Goal: Transaction & Acquisition: Purchase product/service

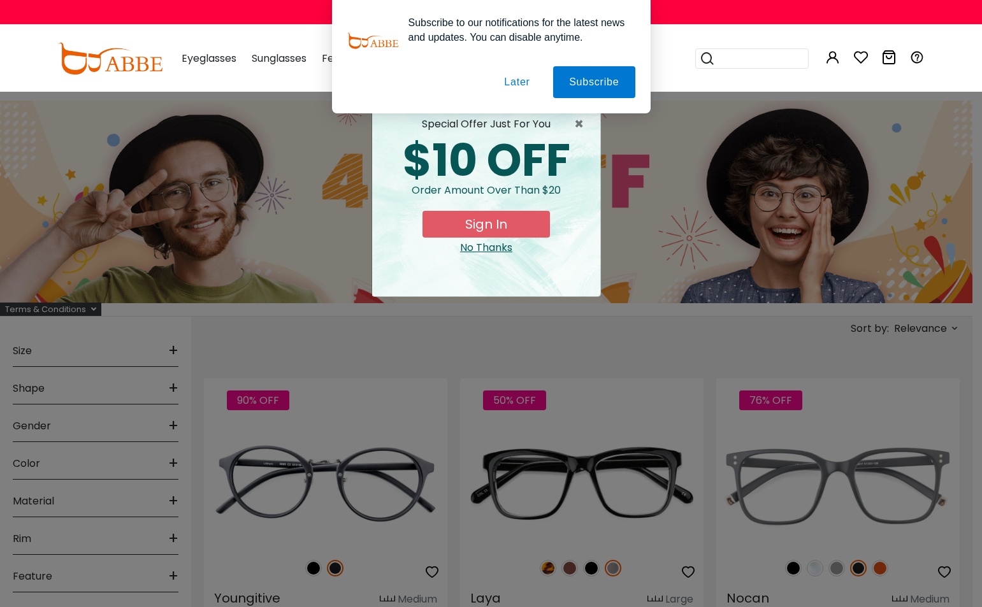
click at [132, 338] on div "× special offer just for you $10 OFF Order amount over than $20 Sign In No Than…" at bounding box center [491, 303] width 982 height 607
click at [132, 87] on button "Later" at bounding box center [516, 82] width 57 height 32
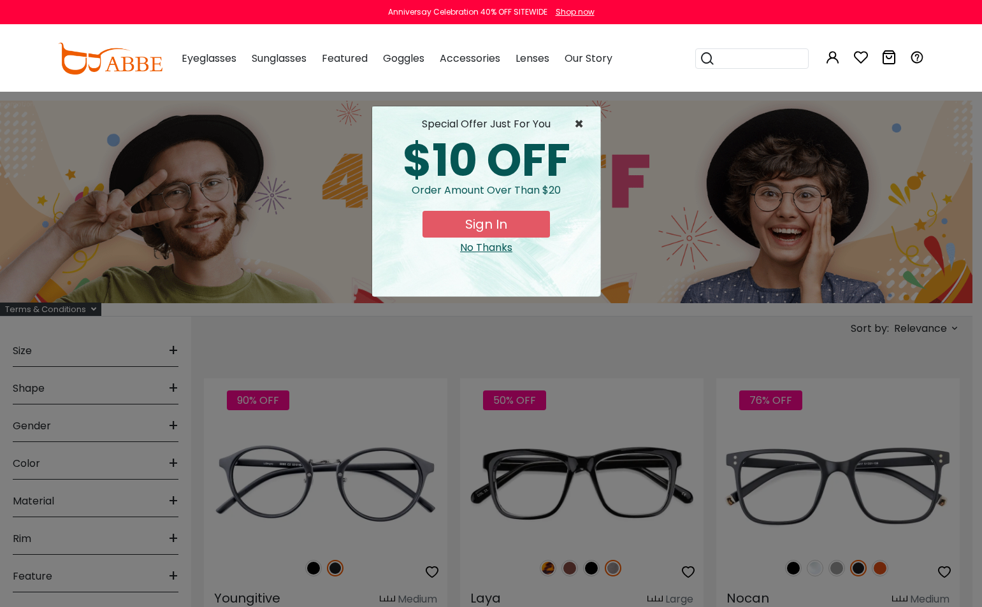
click at [132, 118] on span "×" at bounding box center [582, 124] width 16 height 15
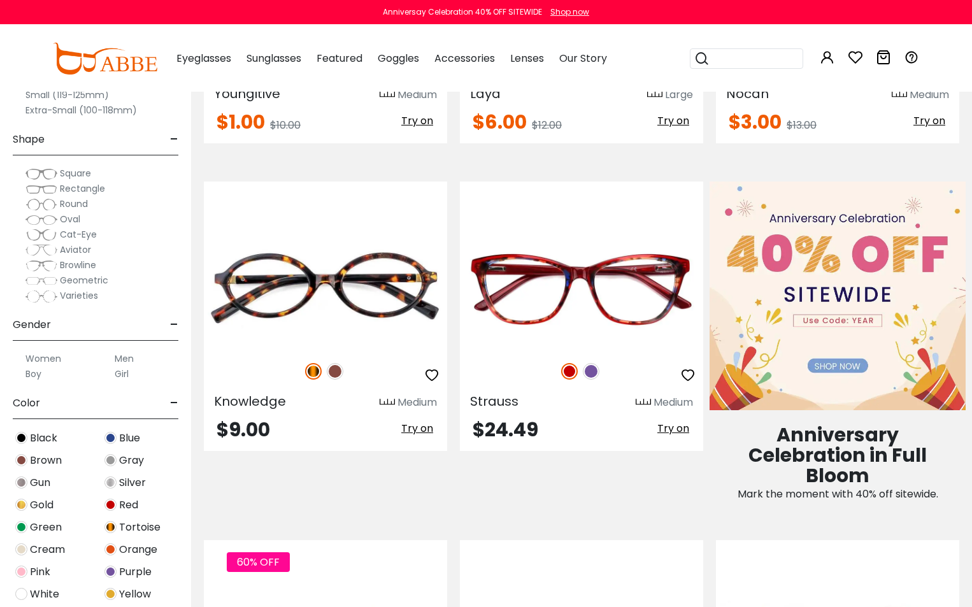
scroll to position [510, 0]
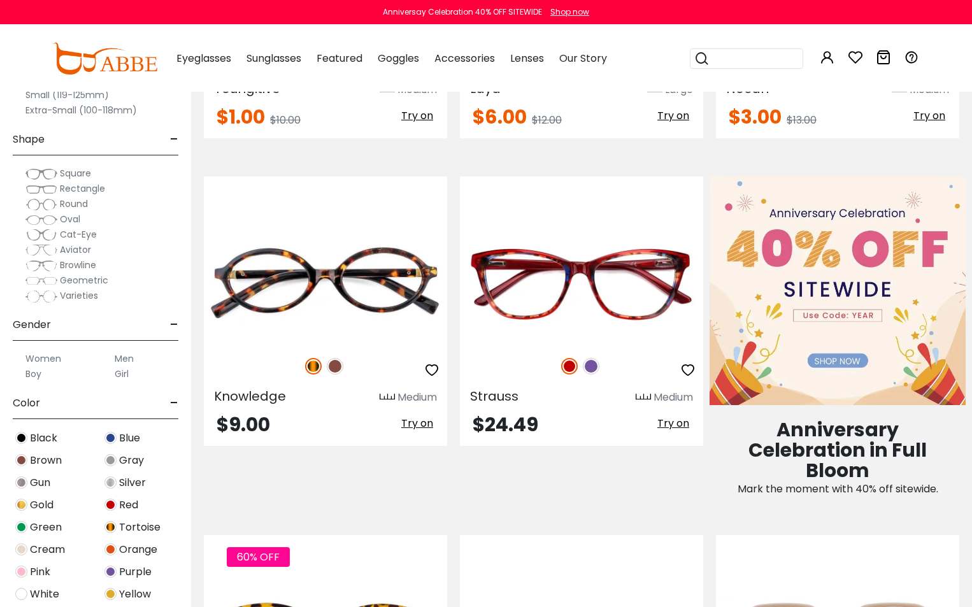
click at [132, 292] on img at bounding box center [838, 290] width 256 height 229
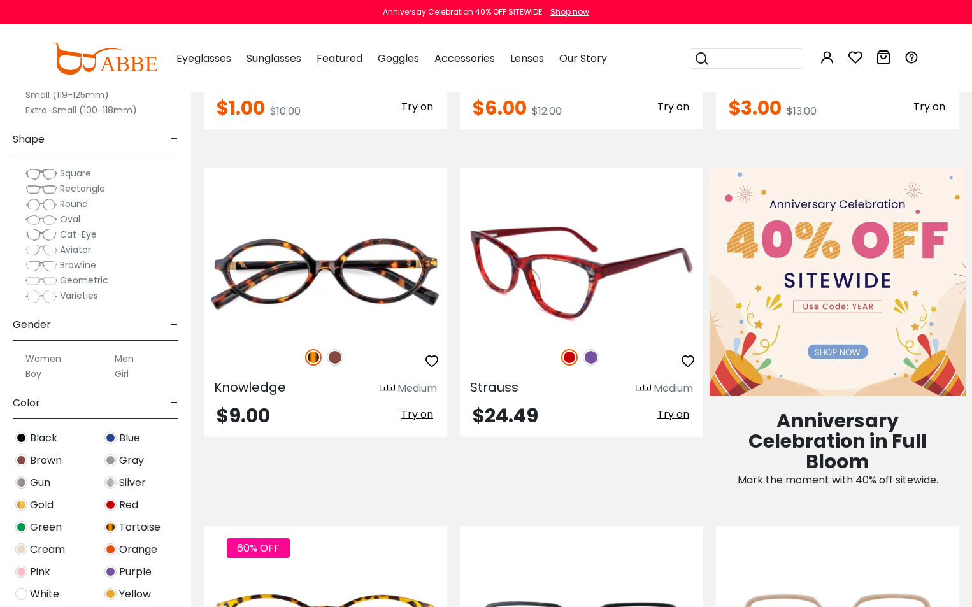
click at [594, 270] on img at bounding box center [581, 274] width 243 height 122
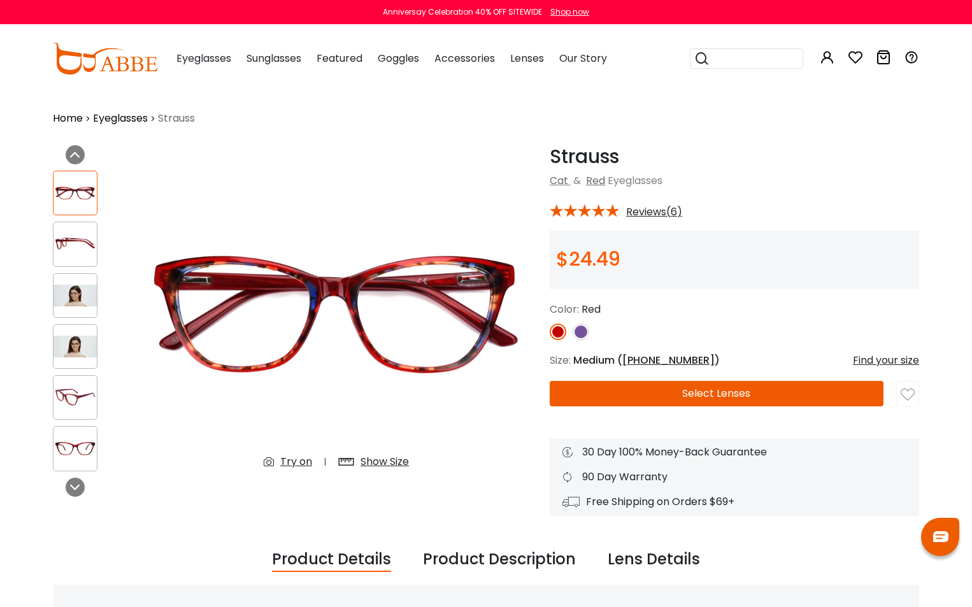
click at [717, 394] on button "Select Lenses" at bounding box center [717, 393] width 334 height 25
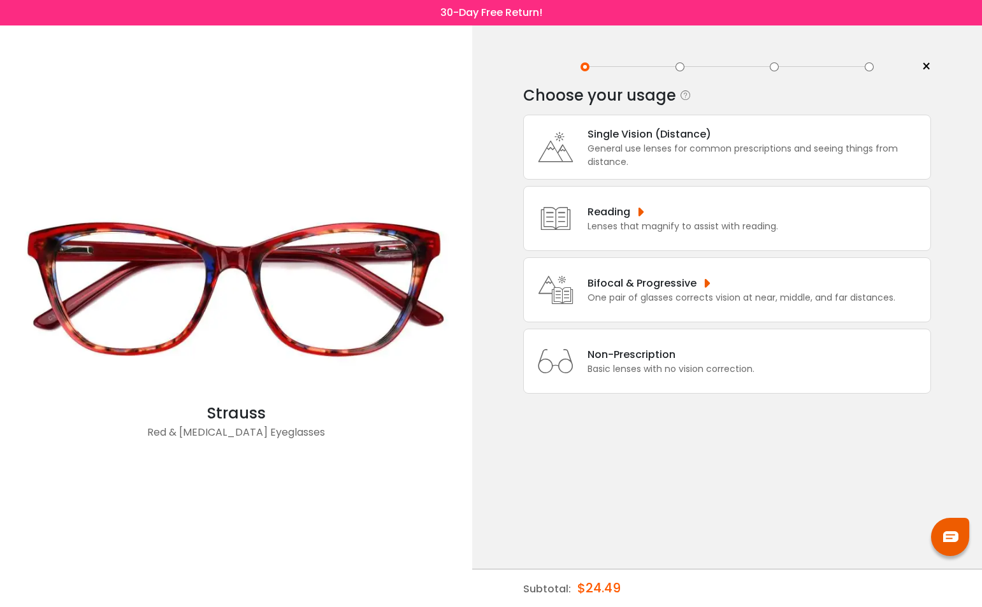
click at [727, 376] on div "Non-Prescription Basic lenses with no vision correction." at bounding box center [727, 361] width 408 height 65
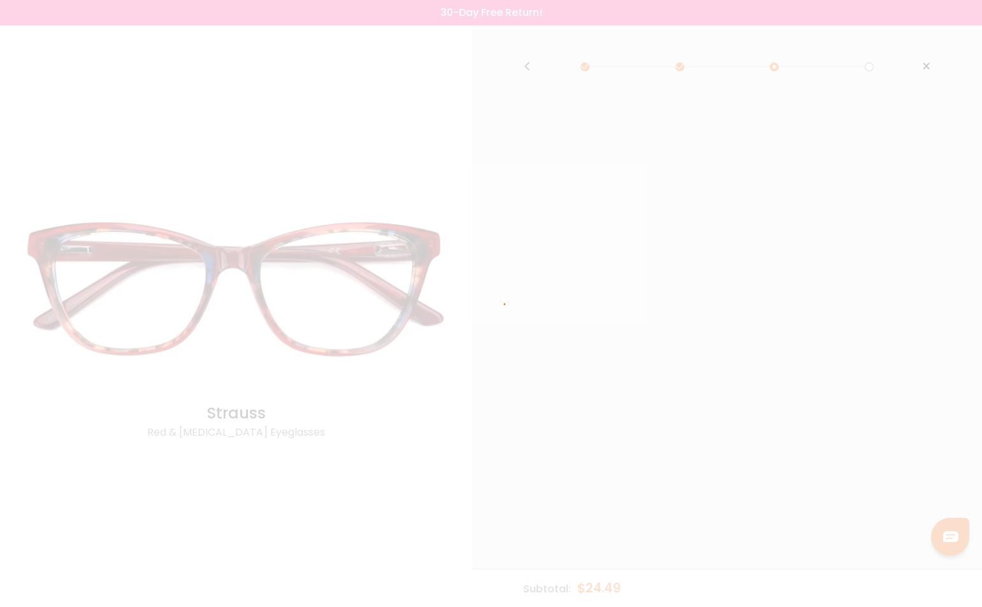
click at [705, 375] on div at bounding box center [491, 303] width 982 height 607
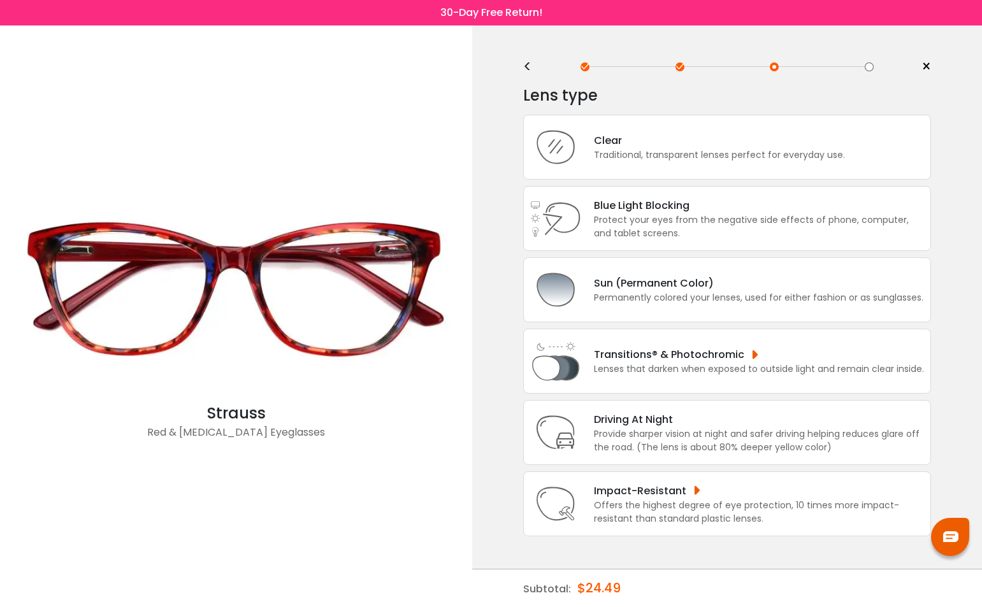
click at [531, 67] on div "<" at bounding box center [532, 67] width 19 height 10
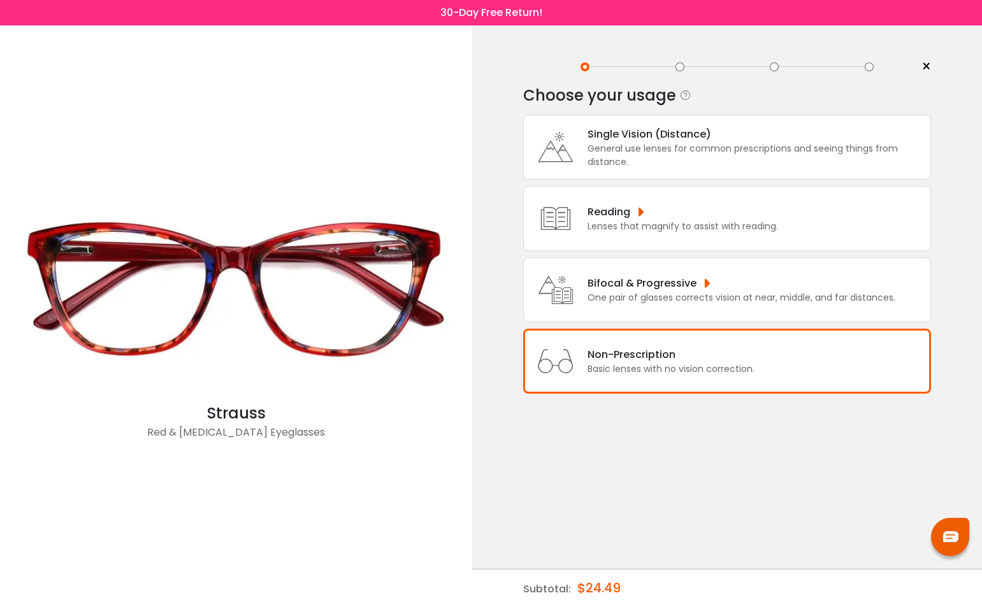
click at [601, 347] on div "Non-Prescription" at bounding box center [670, 355] width 167 height 16
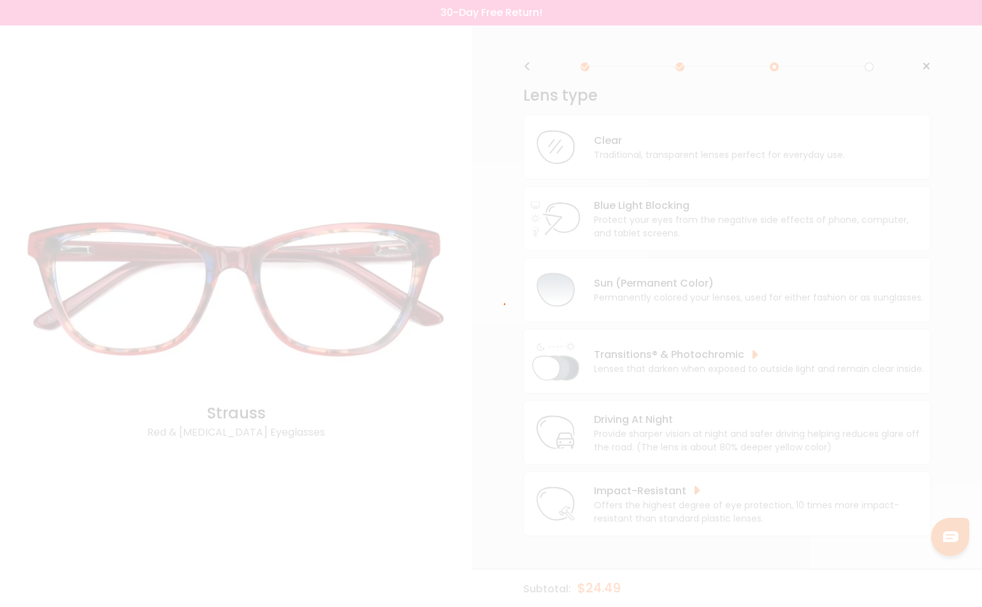
click at [493, 426] on div at bounding box center [491, 303] width 982 height 607
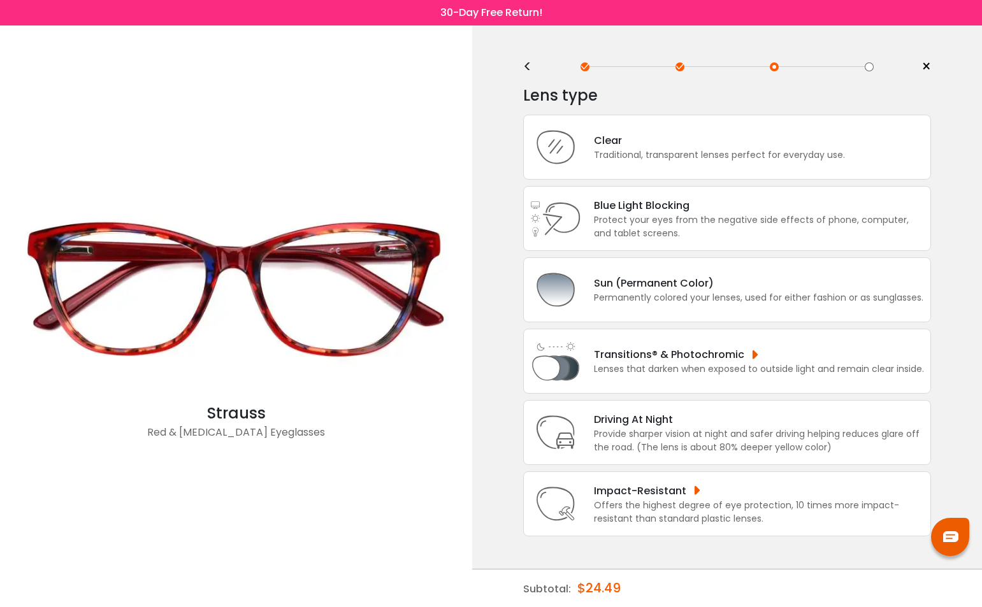
click at [527, 68] on div "<" at bounding box center [532, 67] width 19 height 10
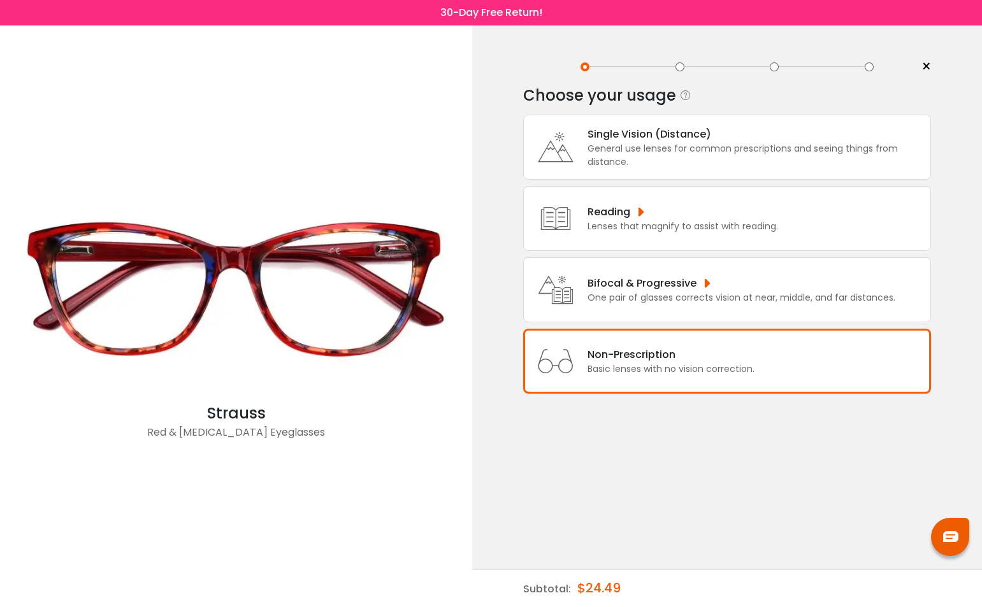
click at [708, 152] on div "General use lenses for common prescriptions and seeing things from distance." at bounding box center [755, 155] width 336 height 27
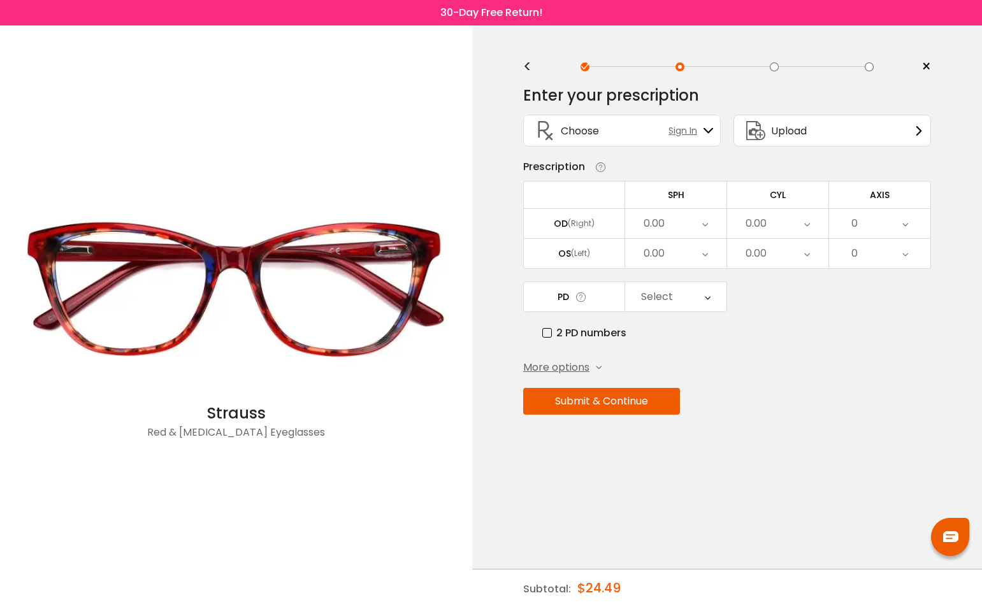
click at [530, 63] on div "<" at bounding box center [532, 67] width 19 height 10
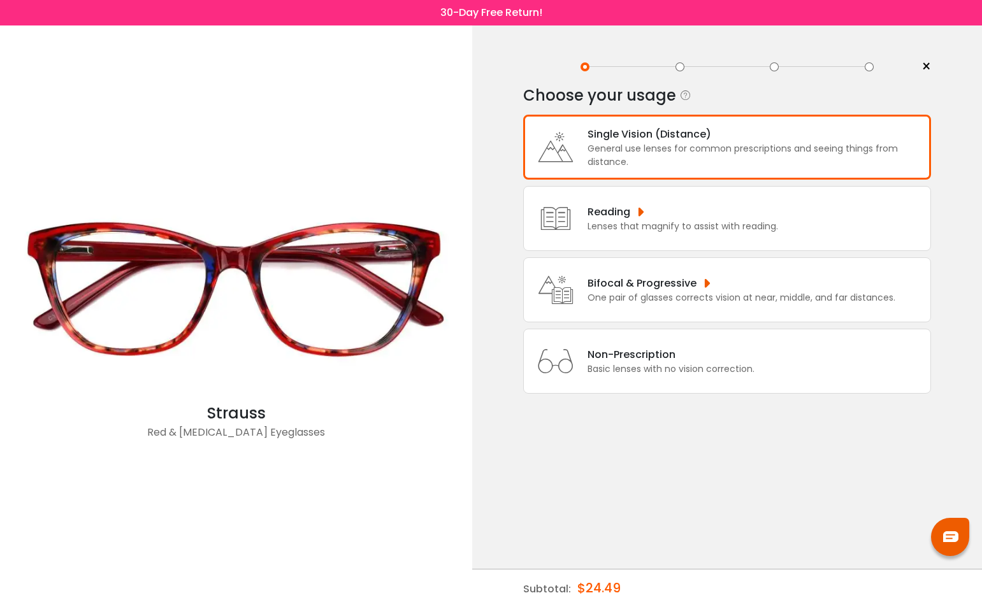
click at [623, 366] on div "Basic lenses with no vision correction." at bounding box center [670, 368] width 167 height 13
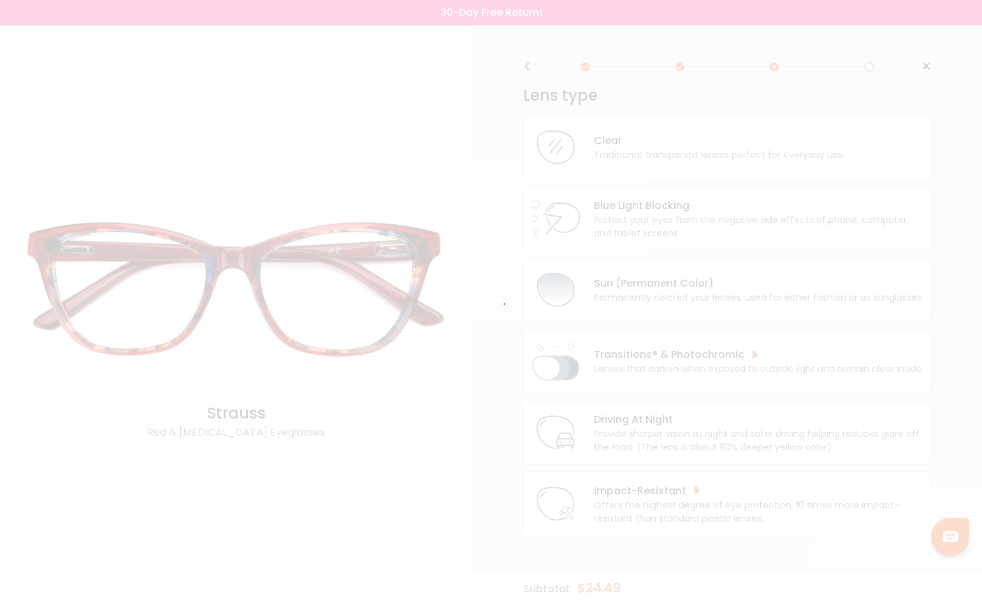
click at [557, 522] on div at bounding box center [491, 303] width 982 height 607
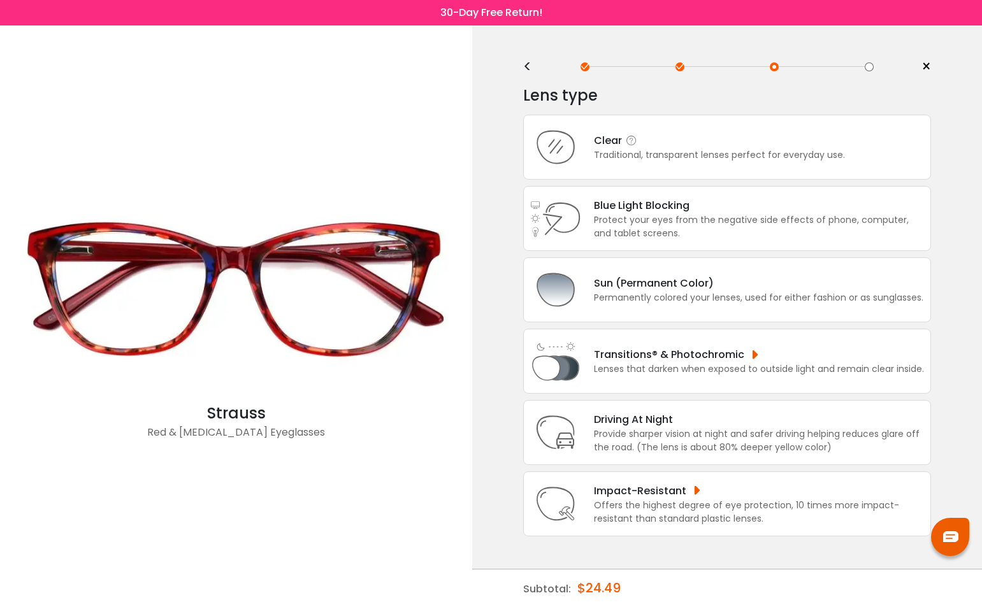
click at [633, 134] on icon at bounding box center [631, 140] width 13 height 13
click at [717, 140] on div "Clear" at bounding box center [719, 140] width 251 height 16
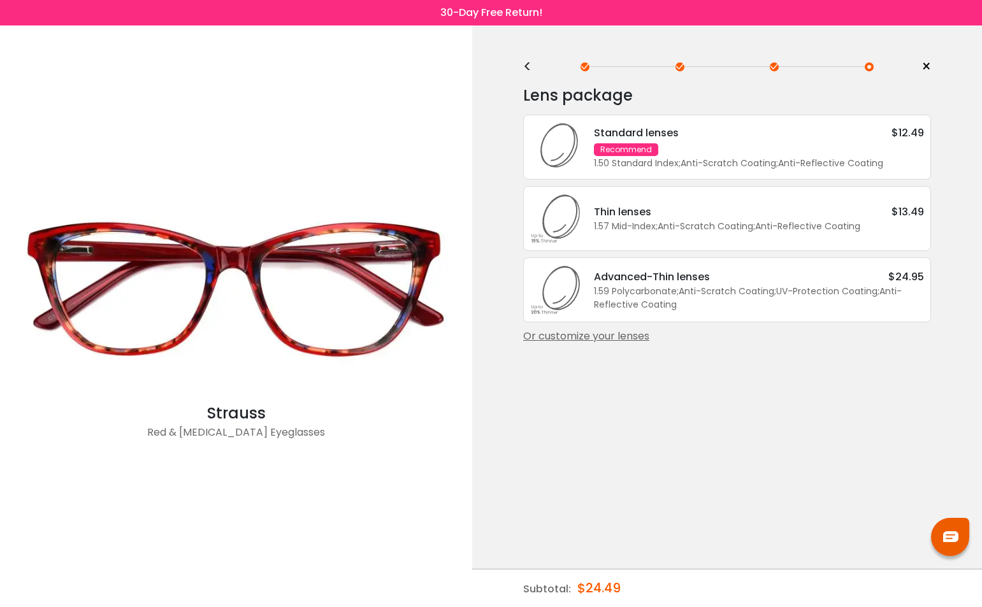
click at [774, 296] on div "1.59 Polycarbonate ; Anti-Scratch Coating ; UV-Protection Coating ; Anti-Reflec…" at bounding box center [759, 298] width 330 height 27
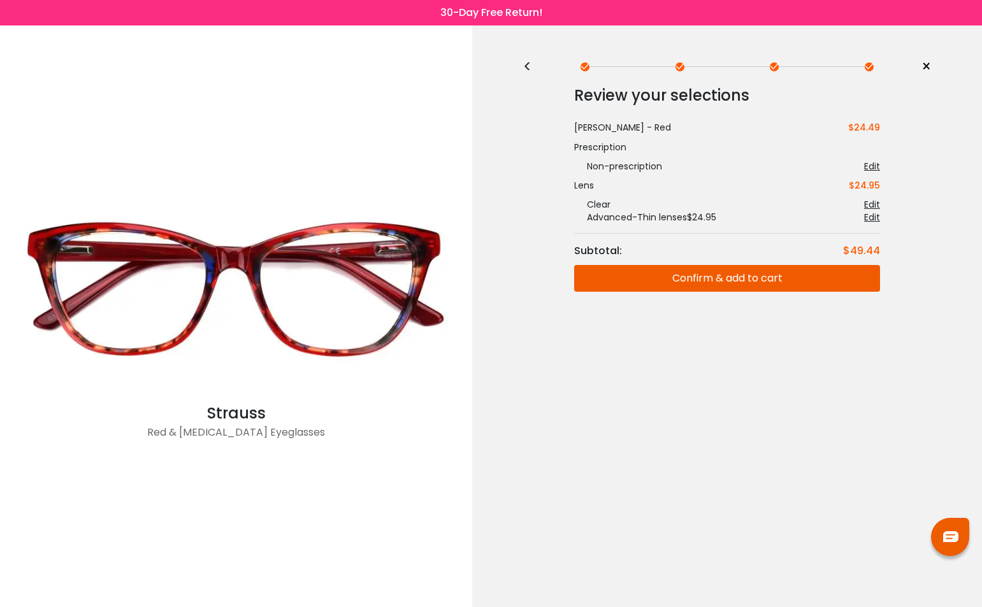
click at [745, 290] on button "Confirm & add to cart" at bounding box center [727, 278] width 306 height 27
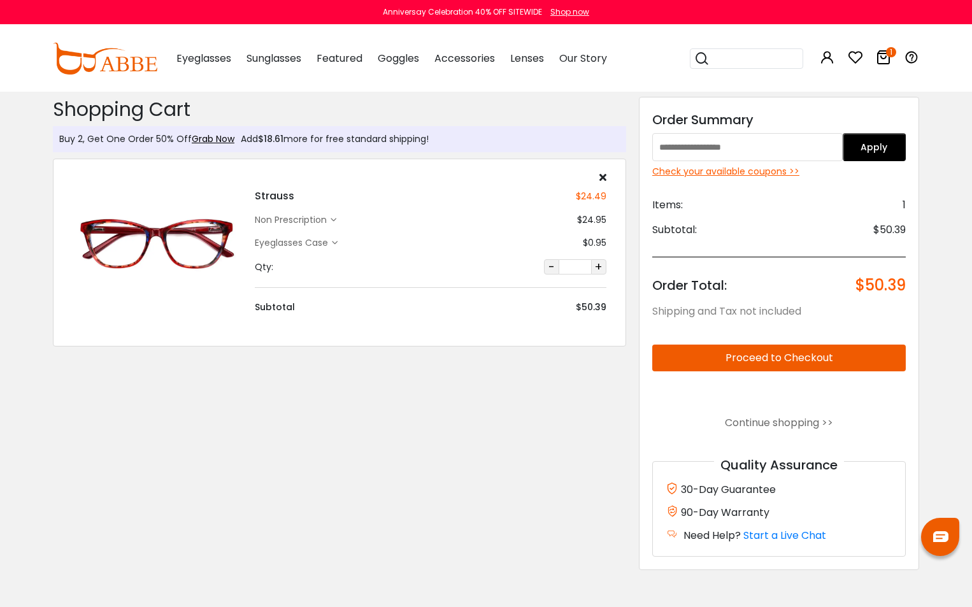
click at [749, 143] on input "text" at bounding box center [747, 147] width 190 height 28
paste input "****"
type input "****"
click at [889, 149] on button "Apply" at bounding box center [875, 147] width 64 height 28
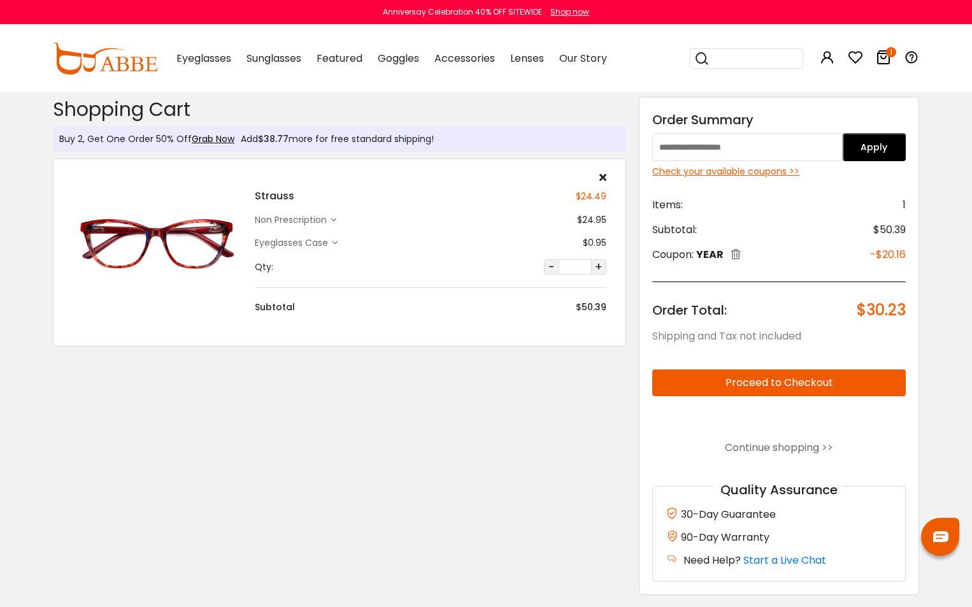
click at [785, 131] on div "Discount Code: Order Summary Apply Check your available coupons >> Items: 1 Sub…" at bounding box center [779, 346] width 280 height 498
click at [784, 146] on input "text" at bounding box center [747, 147] width 190 height 28
paste input "****"
type input "****"
